Goal: Information Seeking & Learning: Find specific page/section

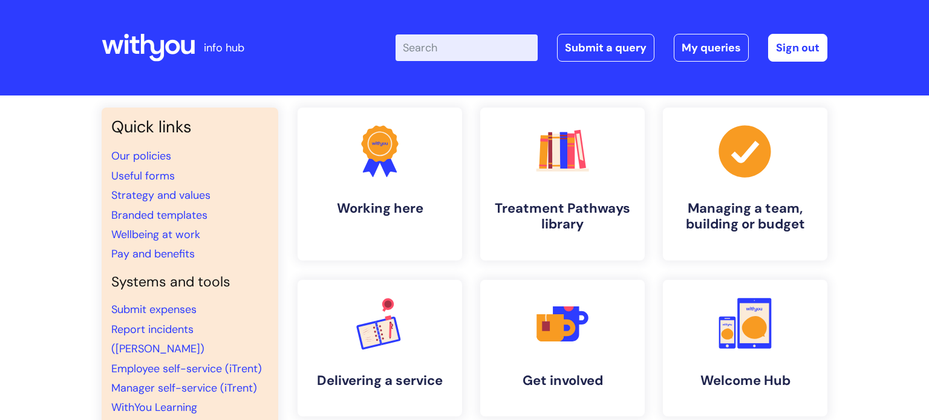
click at [454, 41] on input "Enter your search term here..." at bounding box center [466, 47] width 142 height 27
type input "my jour"
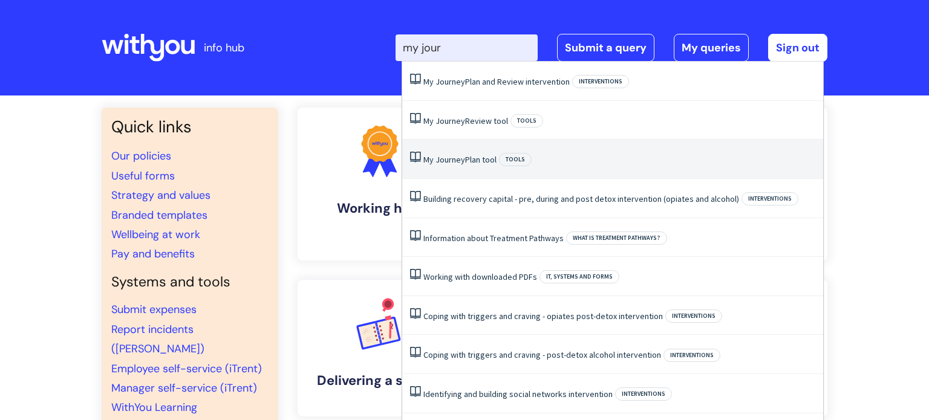
click at [470, 159] on link "My Journey Plan tool" at bounding box center [459, 159] width 73 height 11
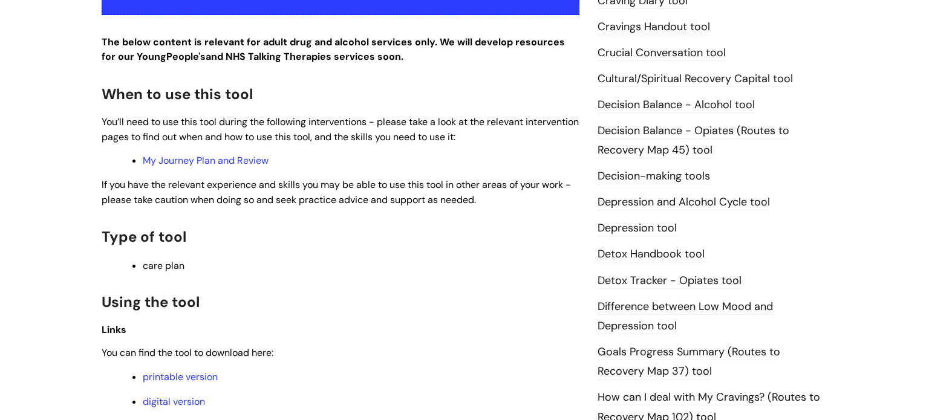
scroll to position [708, 0]
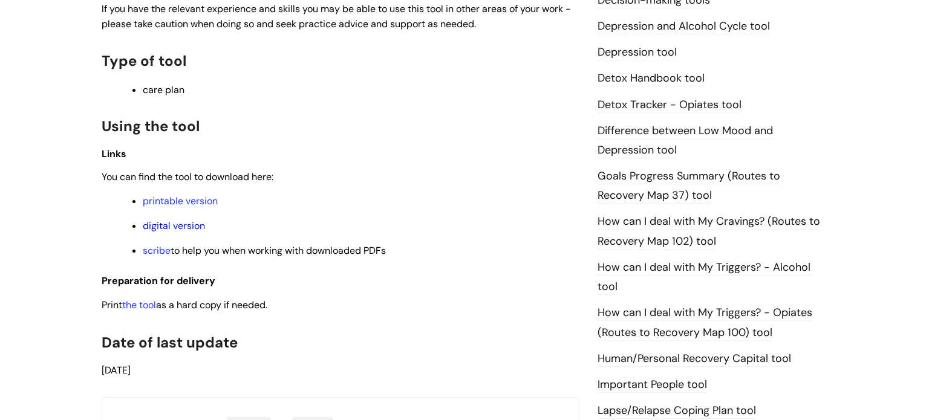
click at [187, 228] on link "digital version" at bounding box center [174, 225] width 62 height 13
